Goal: Use online tool/utility: Utilize a website feature to perform a specific function

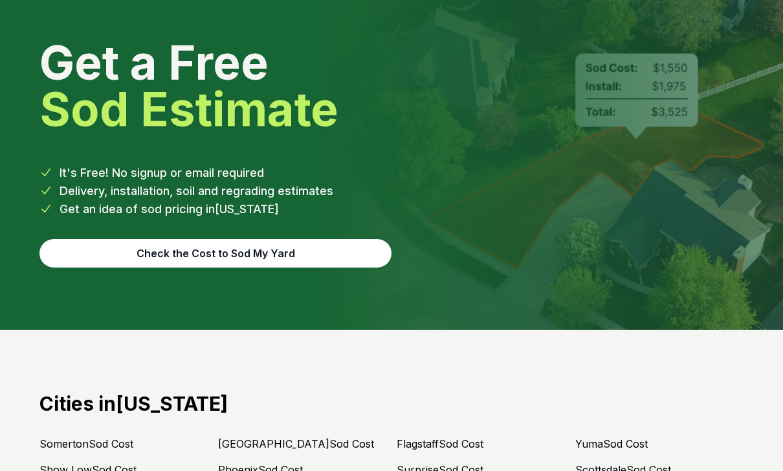
scroll to position [5300, 0]
click at [261, 239] on button "Check the Cost to Sod My Yard" at bounding box center [215, 253] width 352 height 28
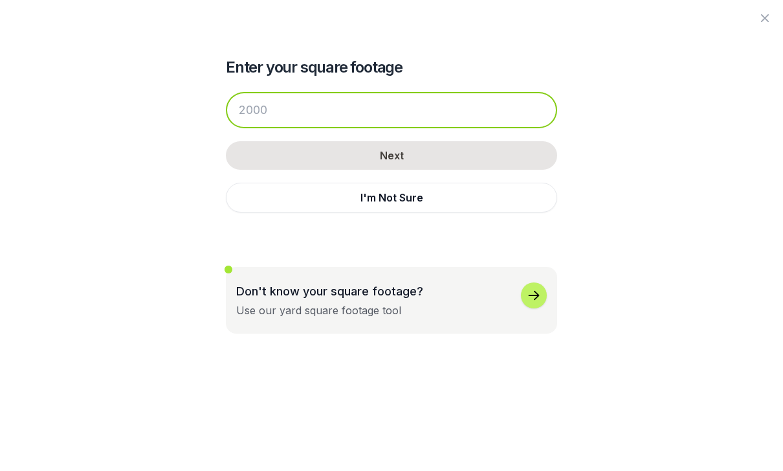
click at [336, 101] on input "number" at bounding box center [392, 110] width 332 height 36
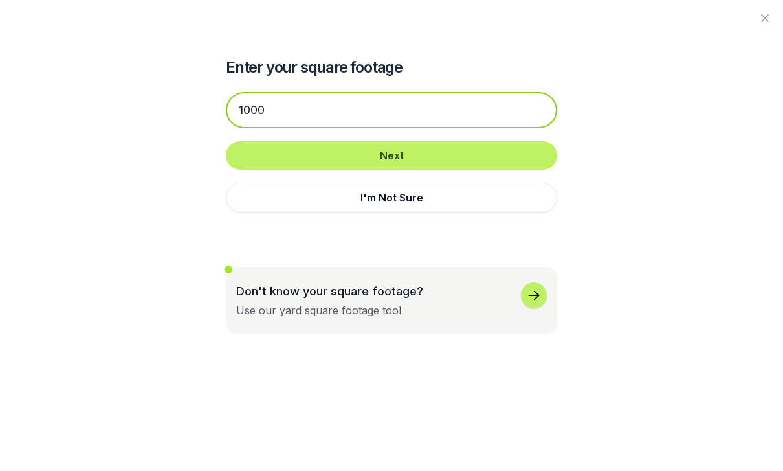
type input "1000"
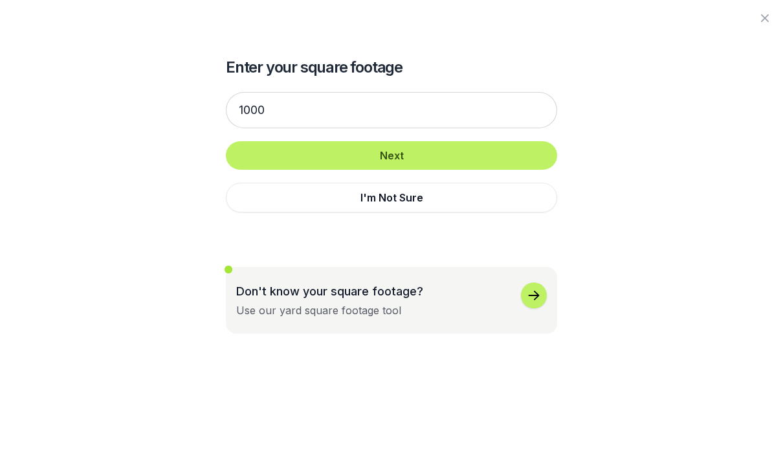
click at [474, 150] on button "Next" at bounding box center [392, 155] width 332 height 28
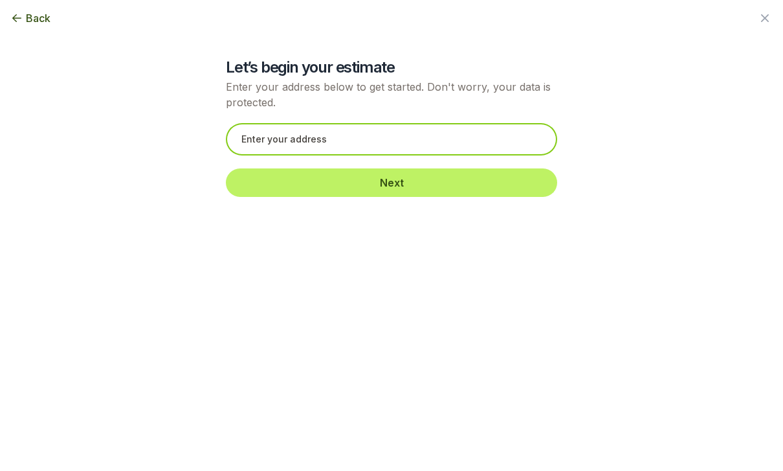
click at [469, 137] on input "text" at bounding box center [392, 139] width 332 height 32
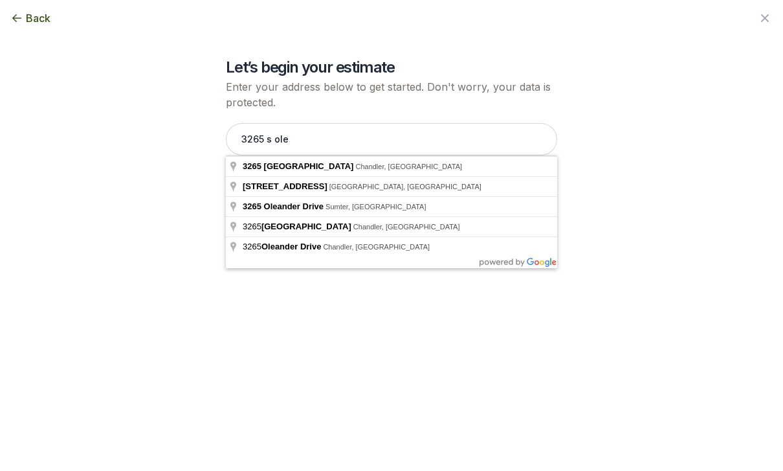
type input "[STREET_ADDRESS]"
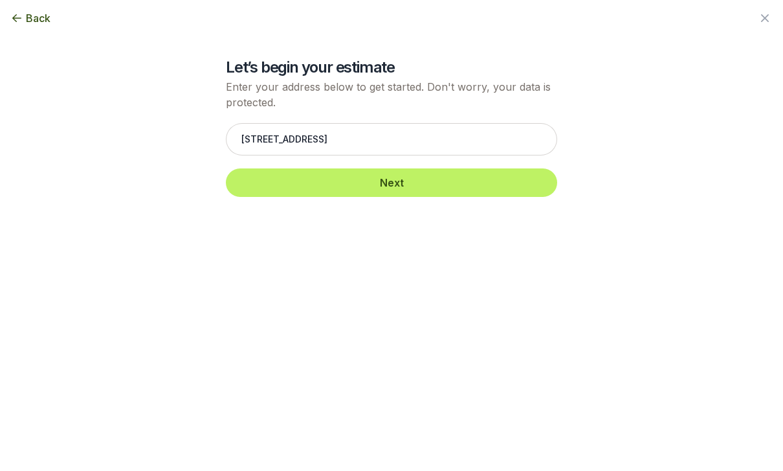
click at [433, 179] on button "Next" at bounding box center [392, 182] width 332 height 28
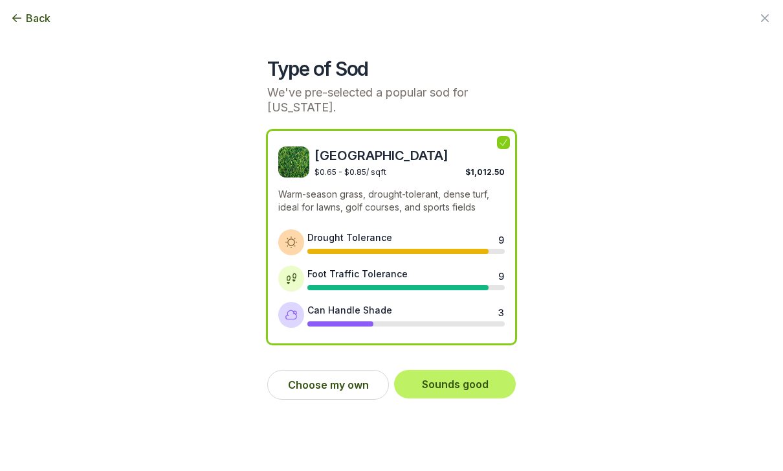
click at [348, 390] on button "Choose my own" at bounding box center [328, 385] width 122 height 30
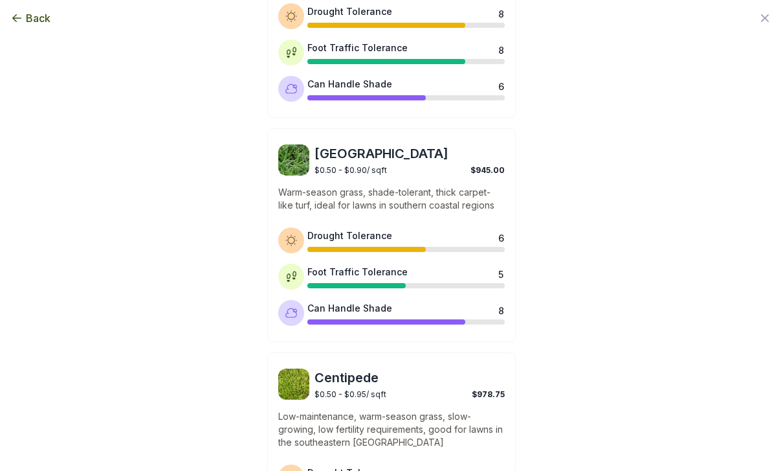
scroll to position [673, 0]
click at [357, 172] on span "$0.50 - $0.90 / sqft" at bounding box center [351, 171] width 73 height 10
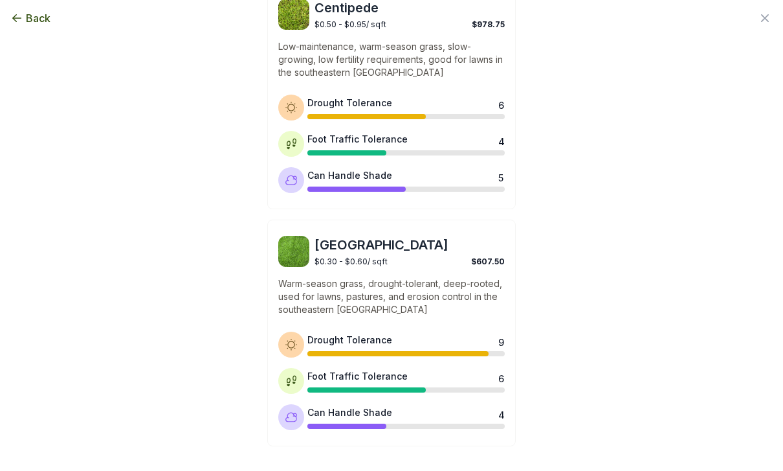
scroll to position [1042, 0]
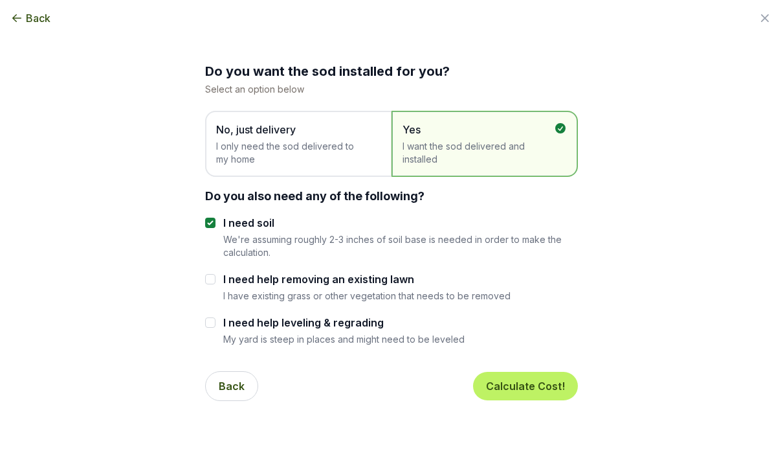
click at [197, 273] on div "Do you want the sod installed for you? Select an option below No, just delivery…" at bounding box center [391, 205] width 704 height 411
click at [208, 281] on input "I need help removing an existing lawn" at bounding box center [210, 279] width 10 height 10
checkbox input "true"
click at [197, 313] on div "Do you want the sod installed for you? Select an option below No, just delivery…" at bounding box center [391, 205] width 704 height 411
click at [201, 314] on div "Do you want the sod installed for you? Select an option below No, just delivery…" at bounding box center [391, 205] width 704 height 411
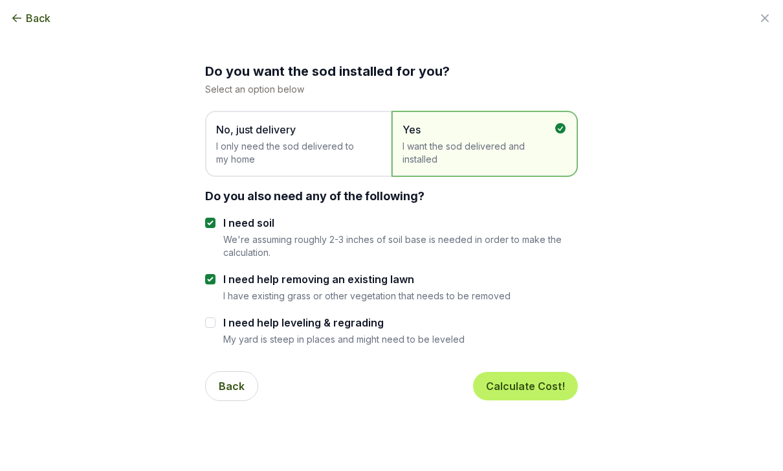
click at [203, 320] on div "Do you want the sod installed for you? Select an option below No, just delivery…" at bounding box center [391, 205] width 704 height 411
click at [198, 313] on div "Do you want the sod installed for you? Select an option below No, just delivery…" at bounding box center [391, 205] width 704 height 411
click at [266, 329] on label "I need help leveling & regrading" at bounding box center [344, 323] width 242 height 16
click at [216, 328] on input "I need help leveling & regrading" at bounding box center [210, 322] width 10 height 10
checkbox input "true"
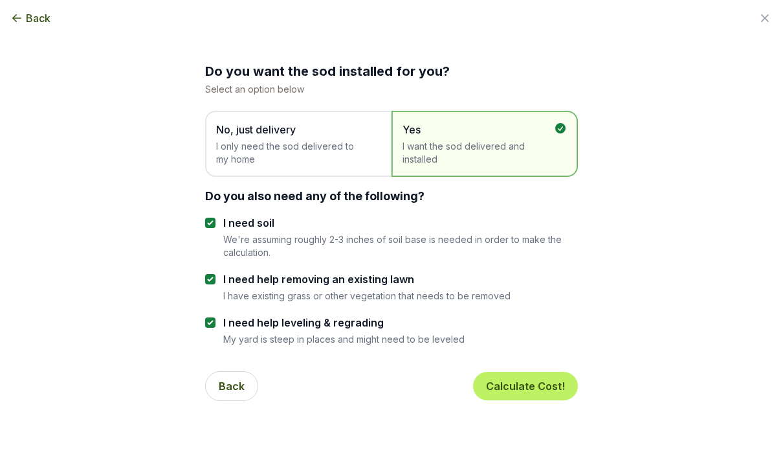
click at [551, 377] on button "Calculate Cost!" at bounding box center [525, 386] width 105 height 28
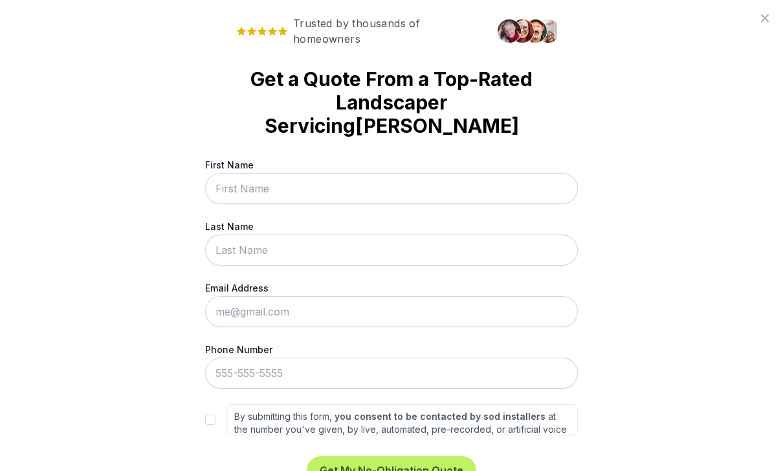
scroll to position [5379, 0]
click at [765, 19] on icon at bounding box center [766, 18] width 16 height 16
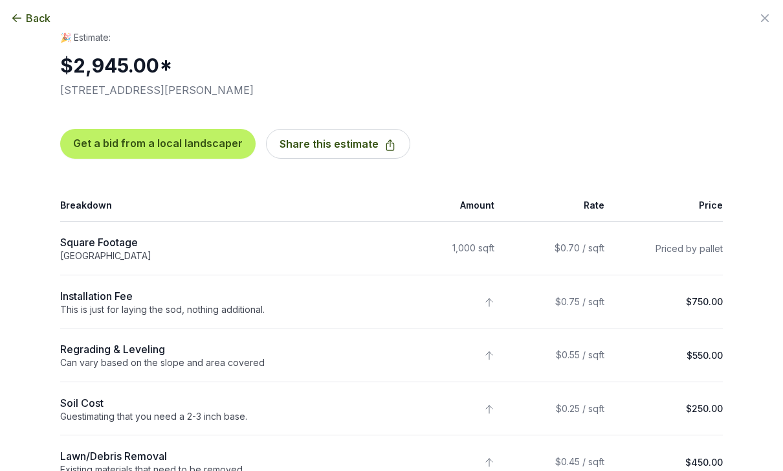
scroll to position [0, 0]
click at [39, 11] on span "Back" at bounding box center [38, 18] width 25 height 16
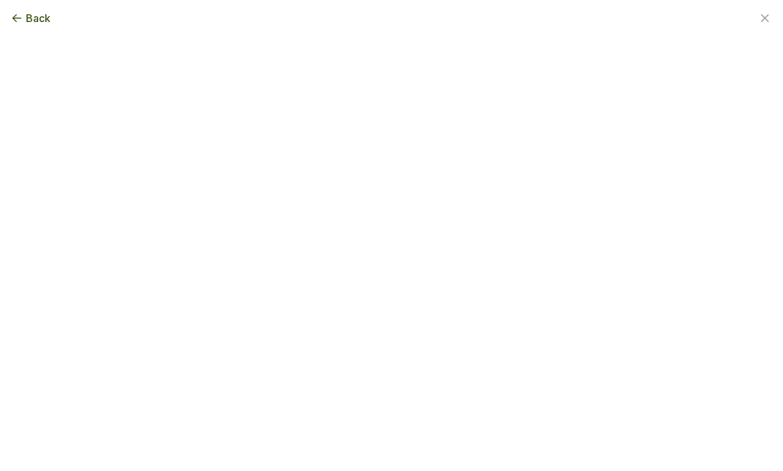
scroll to position [973, 0]
click at [36, 12] on span "Back" at bounding box center [38, 18] width 25 height 16
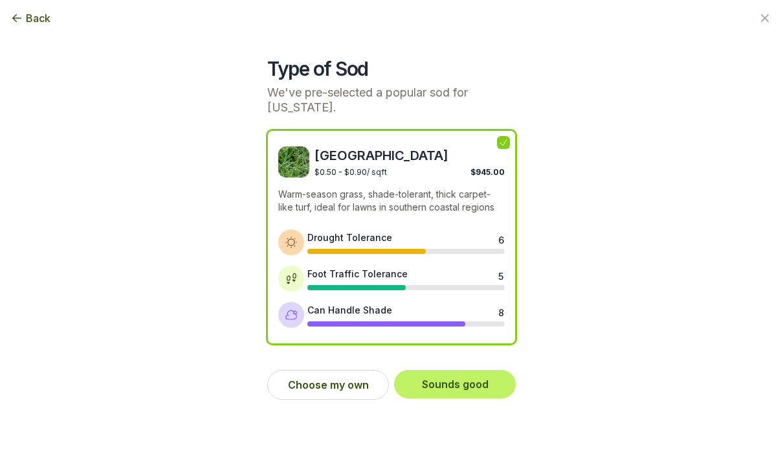
scroll to position [5393, 0]
click at [29, 23] on span "Back" at bounding box center [38, 18] width 25 height 16
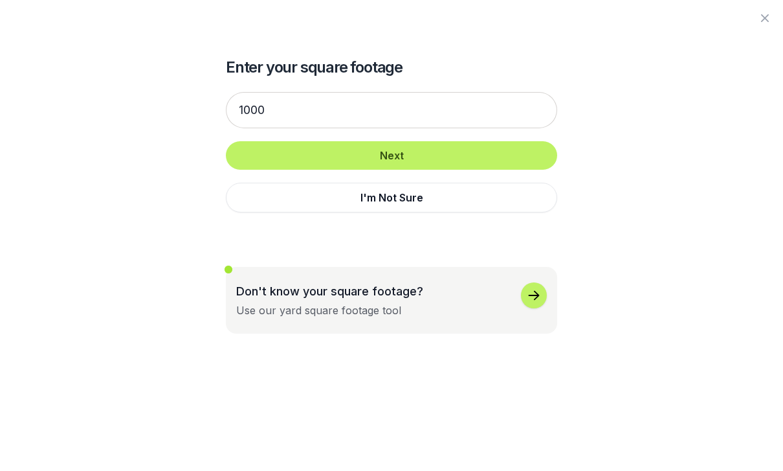
click at [763, 23] on icon "button" at bounding box center [766, 18] width 16 height 16
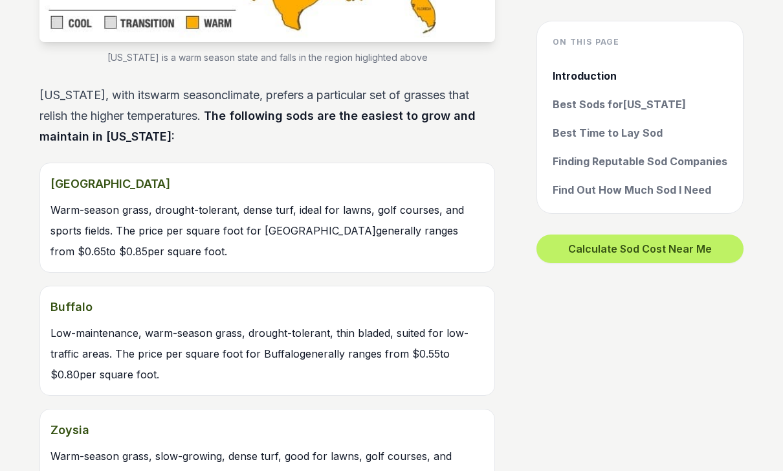
scroll to position [1298, 0]
